Goal: Find contact information: Find contact information

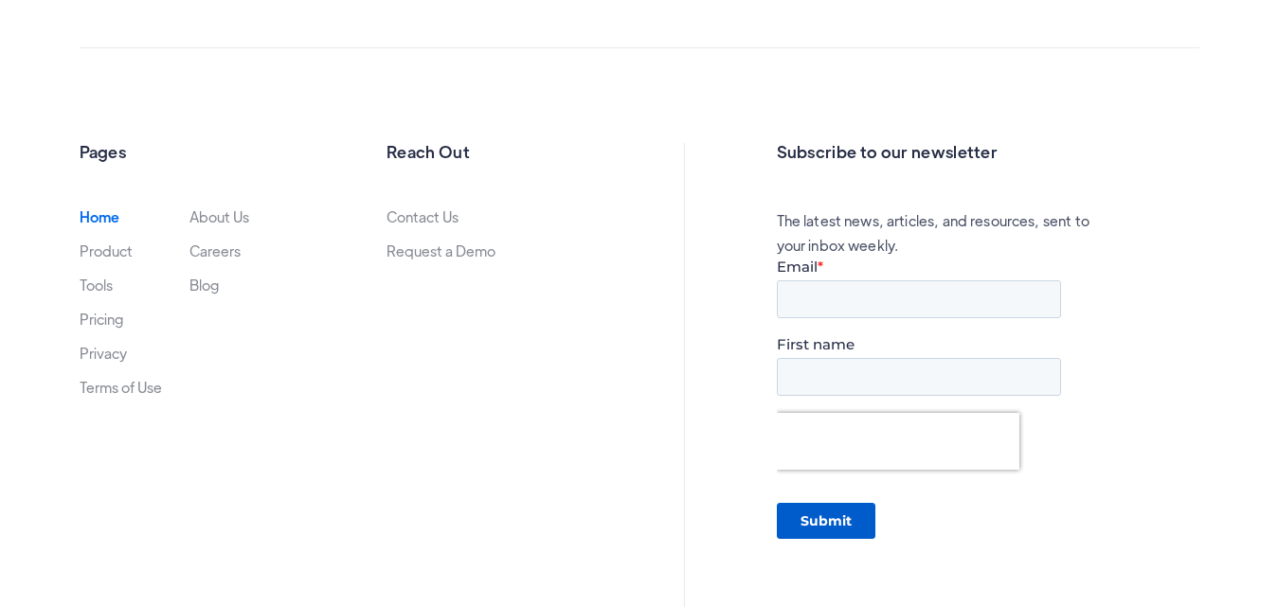
scroll to position [6222, 0]
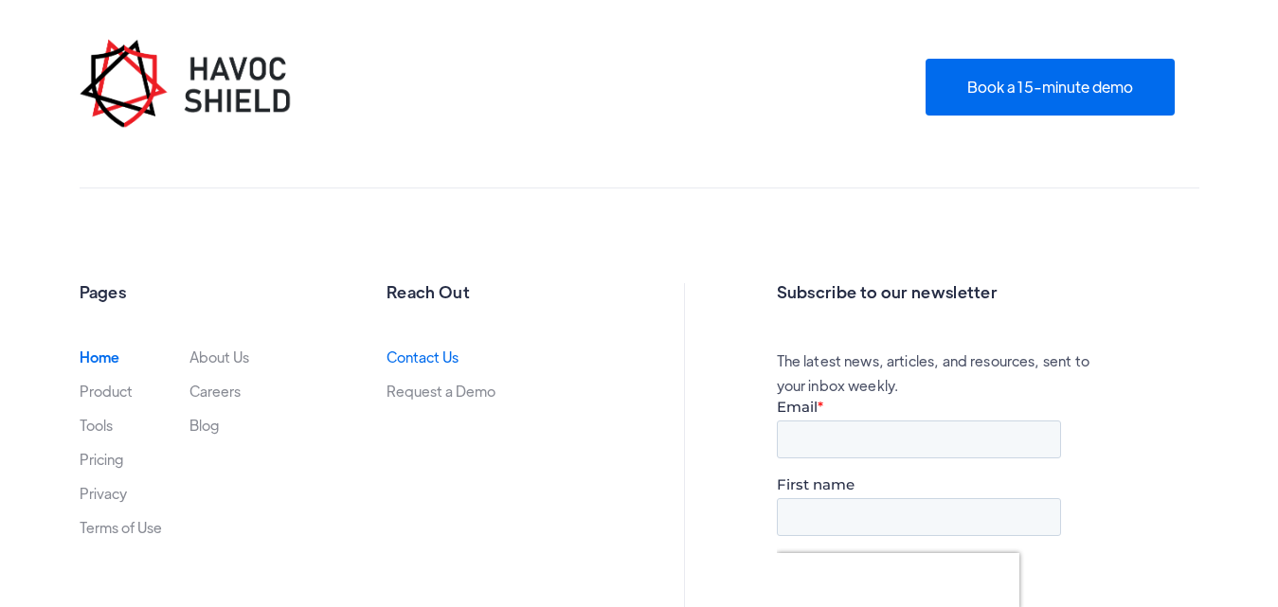
click at [427, 365] on link "Contact Us" at bounding box center [423, 357] width 72 height 15
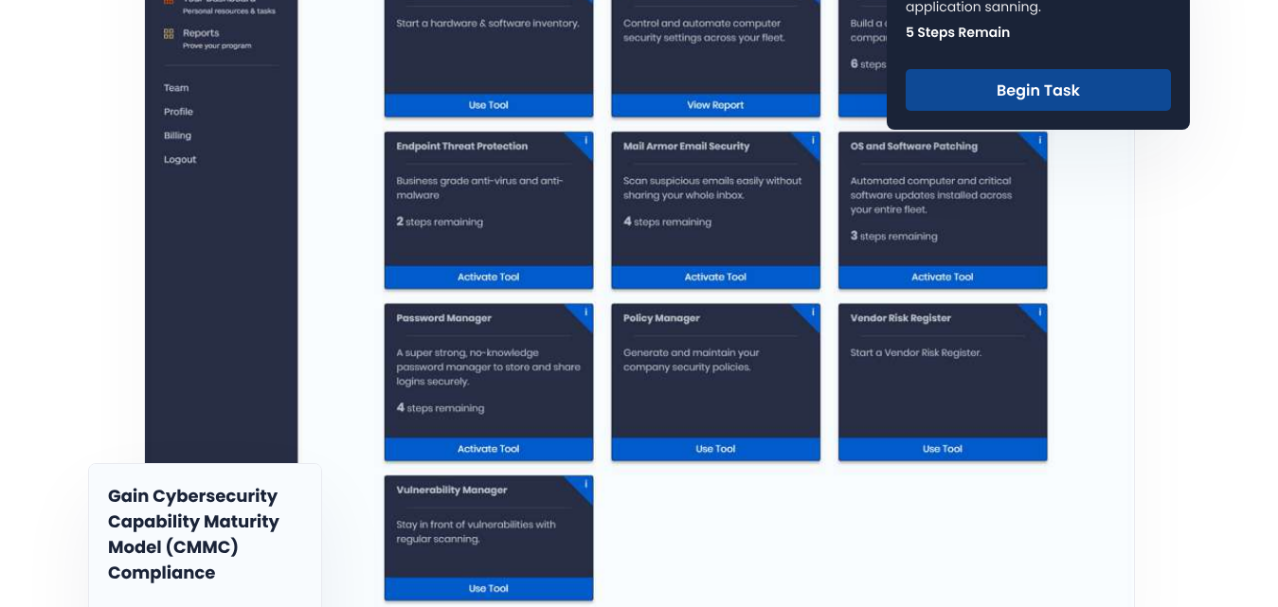
scroll to position [0, 0]
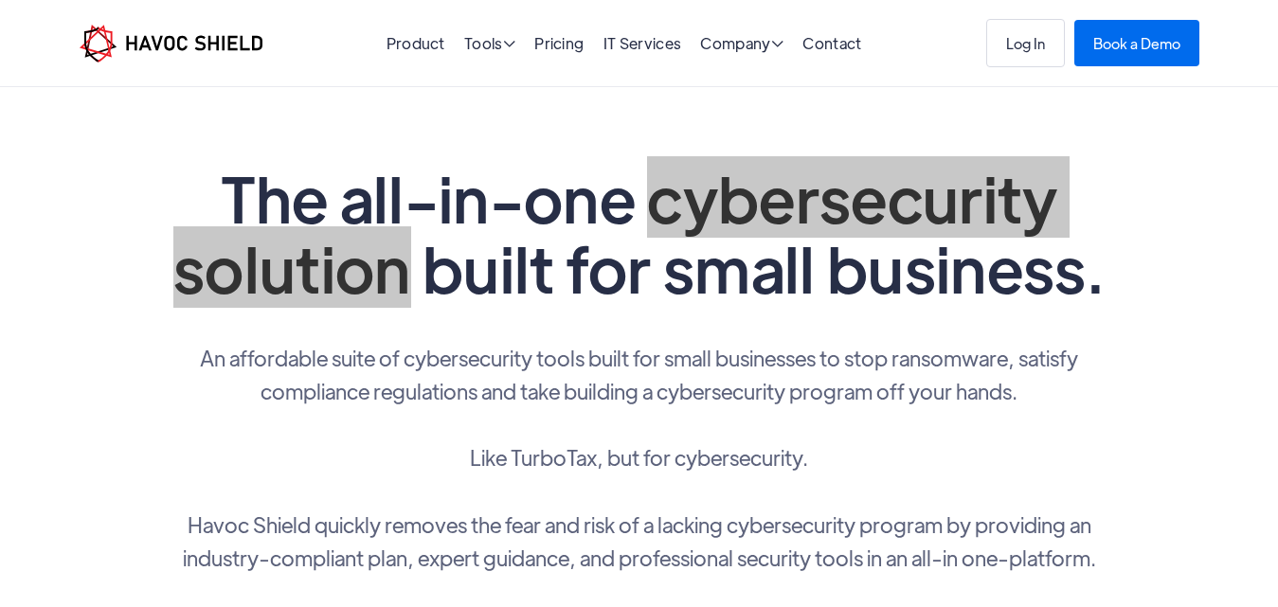
drag, startPoint x: 675, startPoint y: 207, endPoint x: 409, endPoint y: 275, distance: 273.7
click at [409, 275] on h1 "The all-in-one cybersecurity solution built for small business." at bounding box center [639, 233] width 947 height 140
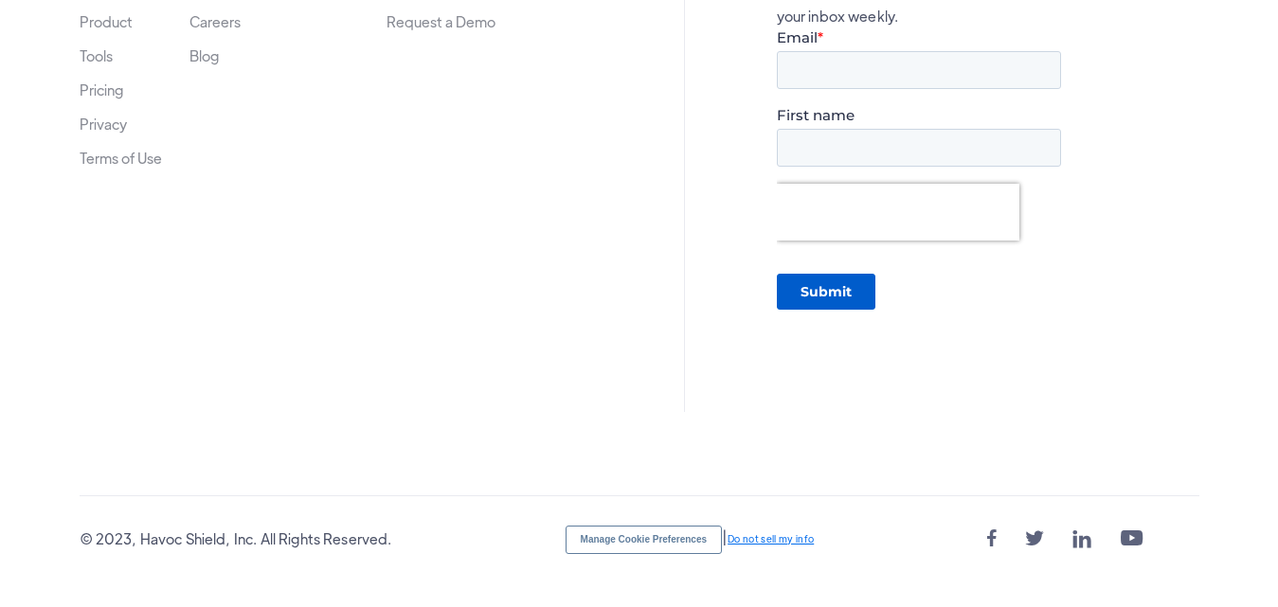
scroll to position [6601, 0]
click at [175, 535] on div "© 2023, Havoc Shield, Inc. All Rights Reserved." at bounding box center [236, 539] width 313 height 25
drag, startPoint x: 175, startPoint y: 535, endPoint x: 207, endPoint y: 528, distance: 33.1
click at [210, 530] on div "© 2023, Havoc Shield, Inc. All Rights Reserved." at bounding box center [236, 539] width 313 height 25
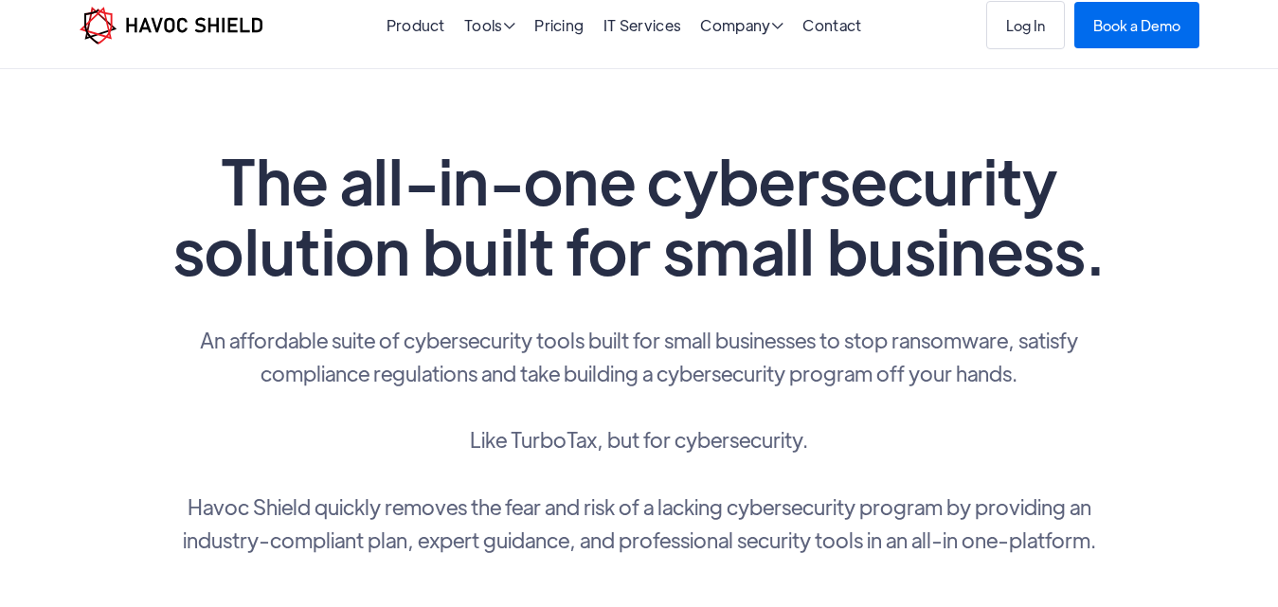
scroll to position [0, 0]
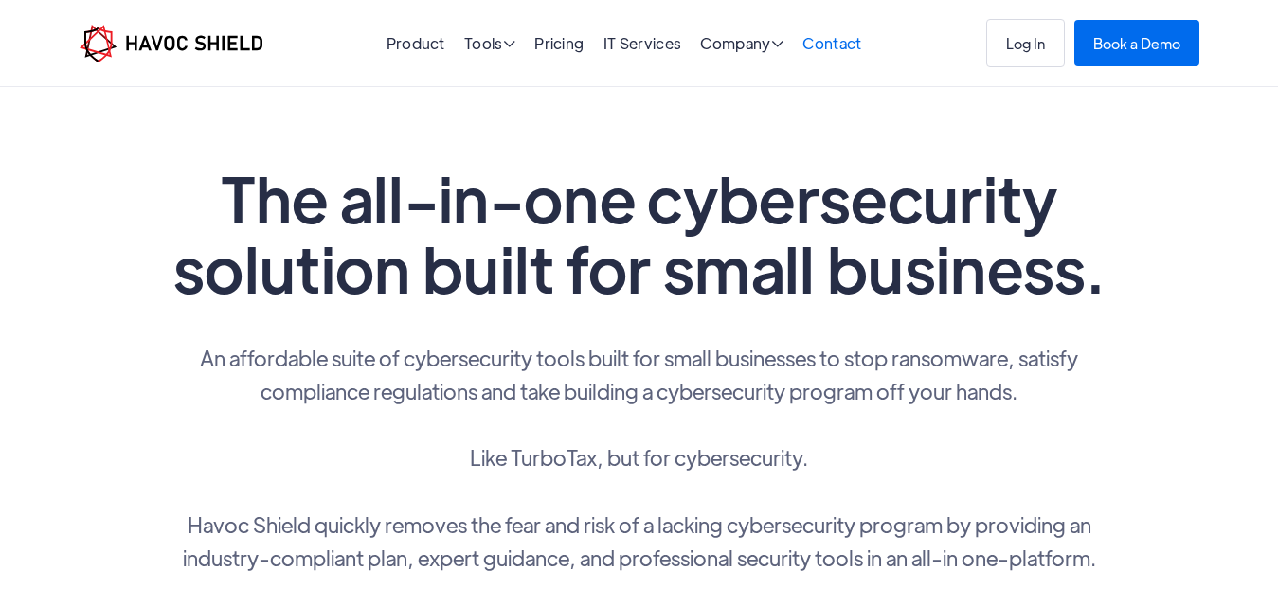
click at [849, 39] on link "Contact" at bounding box center [831, 43] width 59 height 20
